Goal: Information Seeking & Learning: Learn about a topic

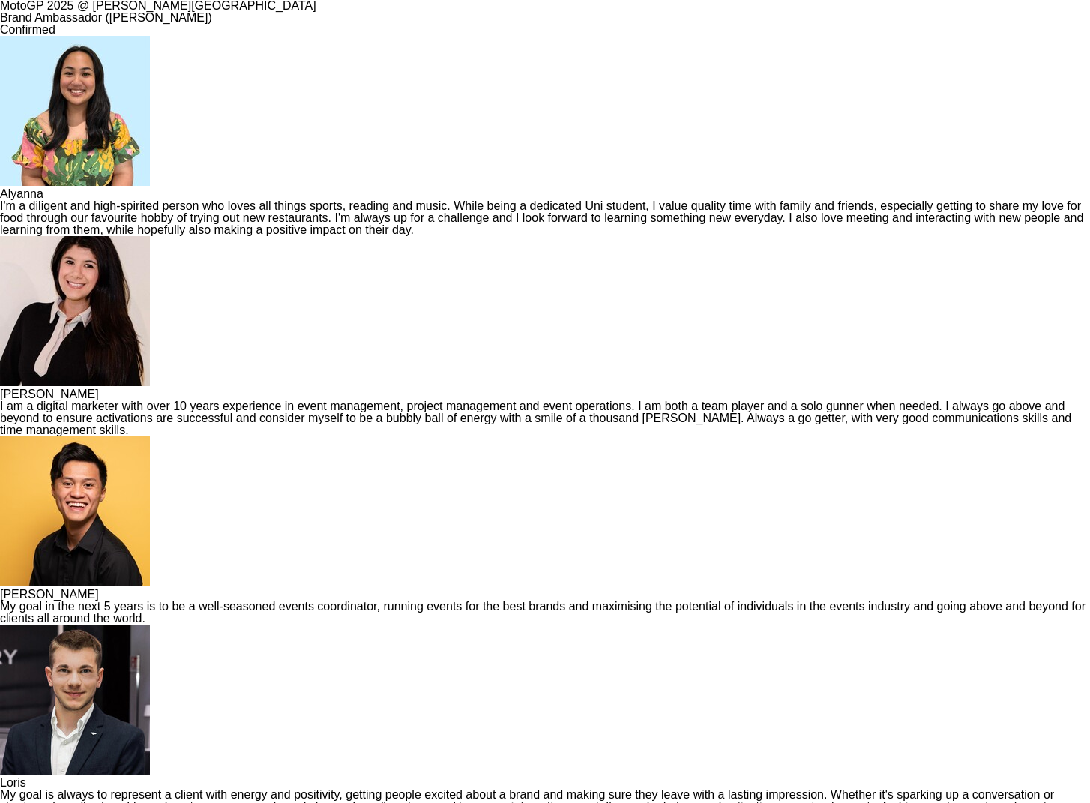
scroll to position [169, 0]
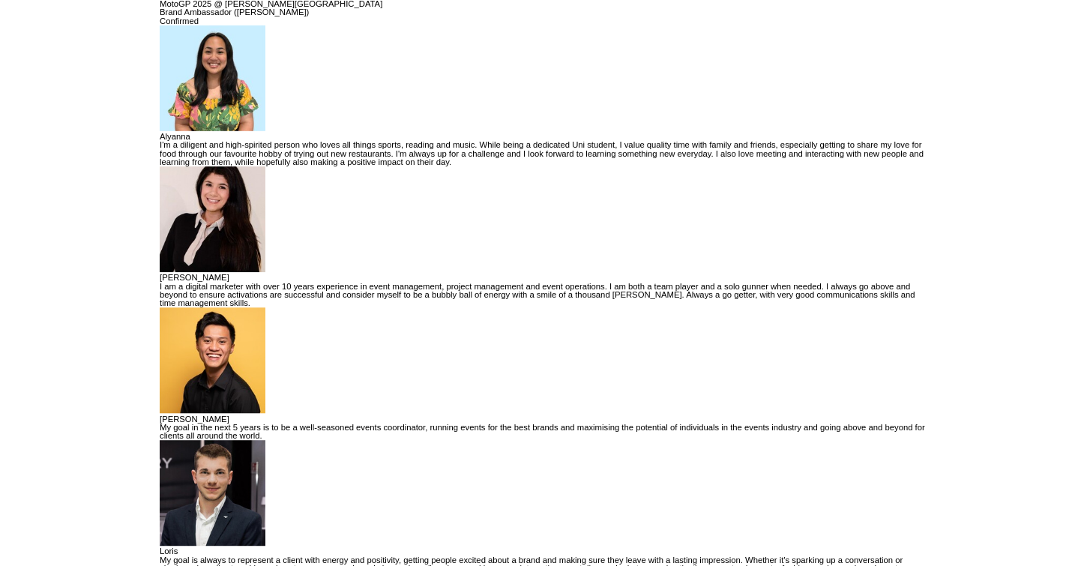
scroll to position [37, 0]
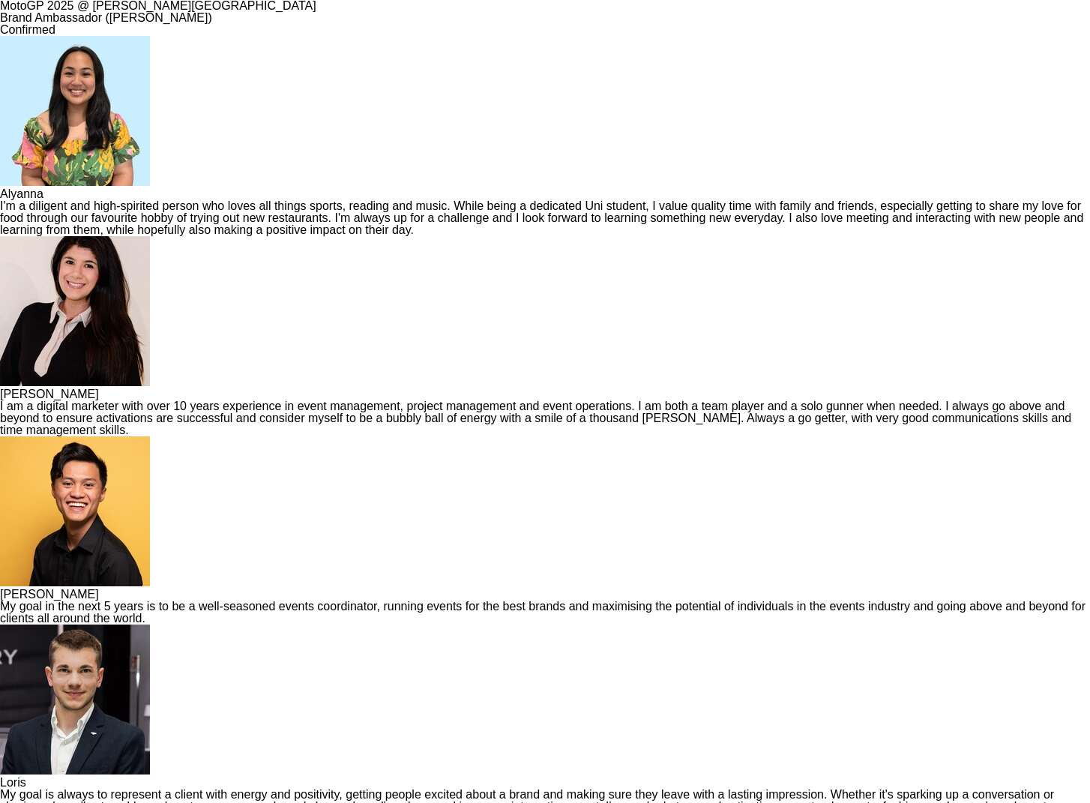
click at [150, 565] on img at bounding box center [75, 700] width 150 height 150
click at [150, 236] on img at bounding box center [75, 311] width 150 height 150
click at [453, 436] on app-share-pages-crew-card "[PERSON_NAME] My goal in the next 5 years is to be a well-seasoned events coord…" at bounding box center [545, 530] width 1090 height 188
click at [148, 236] on div "I'm a diligent and high-spirited person who loves all things sports, reading an…" at bounding box center [545, 218] width 1090 height 36
click at [562, 512] on div "Alyanna I'm a diligent and high-spirited person who loves all things sports, re…" at bounding box center [545, 701] width 1090 height 1330
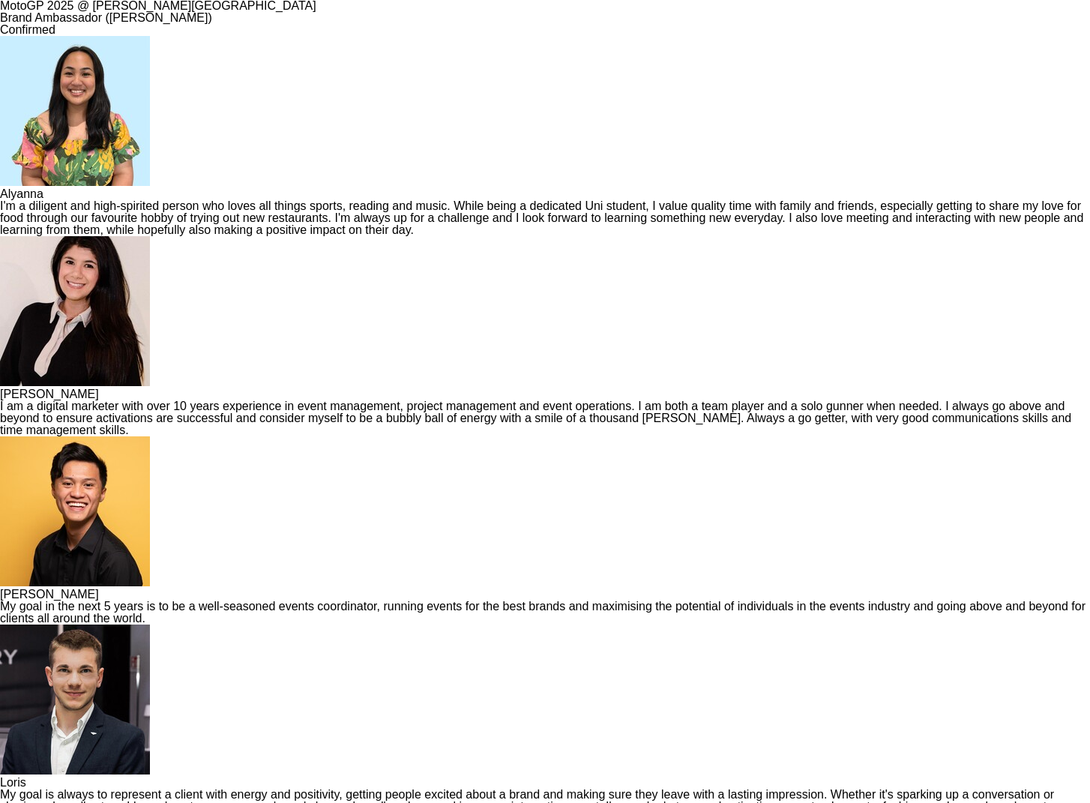
click at [709, 449] on div "Alyanna I'm a diligent and high-spirited person who loves all things sports, re…" at bounding box center [545, 701] width 1090 height 1330
